Goal: Information Seeking & Learning: Learn about a topic

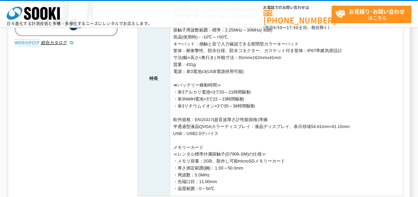
scroll to position [199, 0]
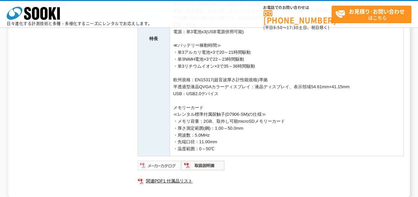
click at [150, 166] on img at bounding box center [160, 166] width 44 height 11
click at [204, 164] on img at bounding box center [203, 166] width 44 height 11
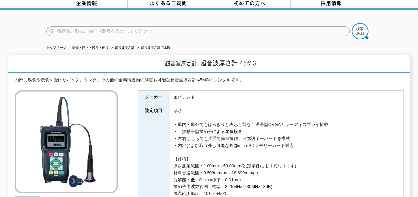
scroll to position [0, 0]
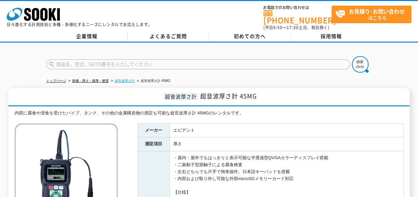
click at [122, 79] on link "超音波厚さ計" at bounding box center [125, 81] width 20 height 4
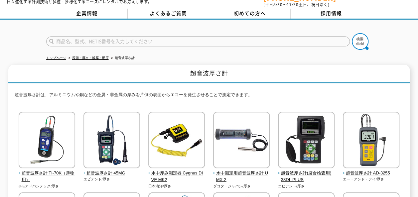
scroll to position [33, 0]
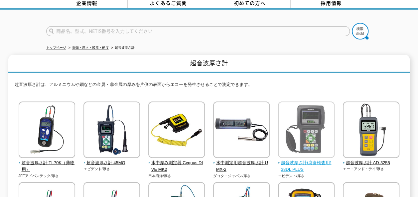
click at [290, 160] on span "超音波厚さ計(腐食検査用) 38DL PLUS" at bounding box center [306, 167] width 57 height 14
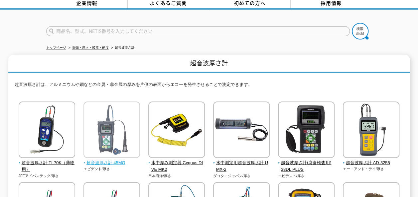
click at [103, 132] on img at bounding box center [111, 131] width 56 height 58
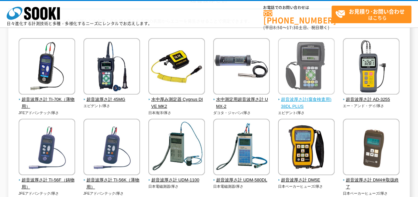
scroll to position [66, 0]
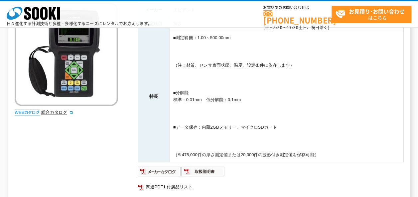
scroll to position [100, 0]
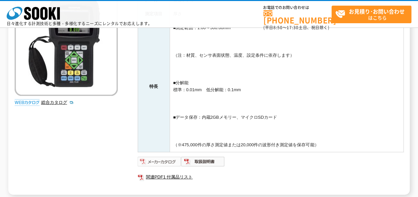
click at [162, 163] on img at bounding box center [160, 162] width 44 height 11
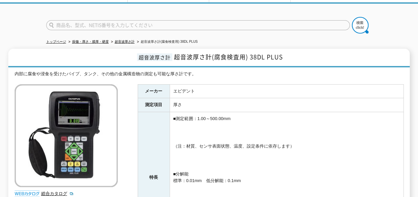
scroll to position [33, 0]
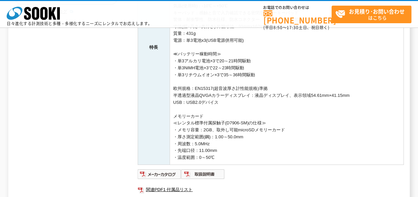
scroll to position [199, 0]
